Goal: Information Seeking & Learning: Learn about a topic

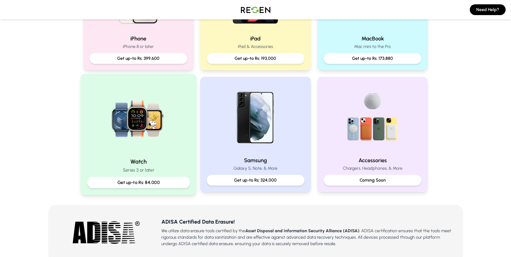
scroll to position [108, 0]
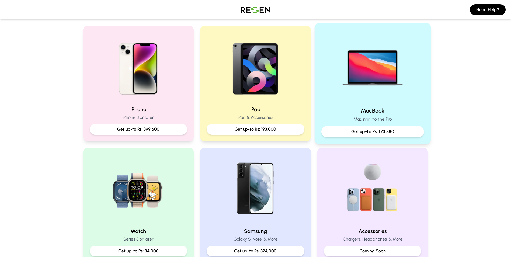
click at [368, 115] on div "MacBook Mac mini to the Pro Get up-to Rs: 173,880" at bounding box center [372, 122] width 103 height 30
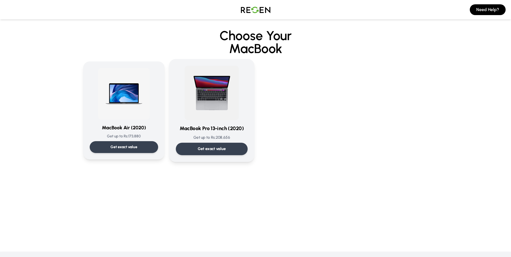
click at [211, 132] on h3 "MacBook Pro 13-inch (2020)" at bounding box center [212, 129] width 72 height 8
